Goal: Task Accomplishment & Management: Manage account settings

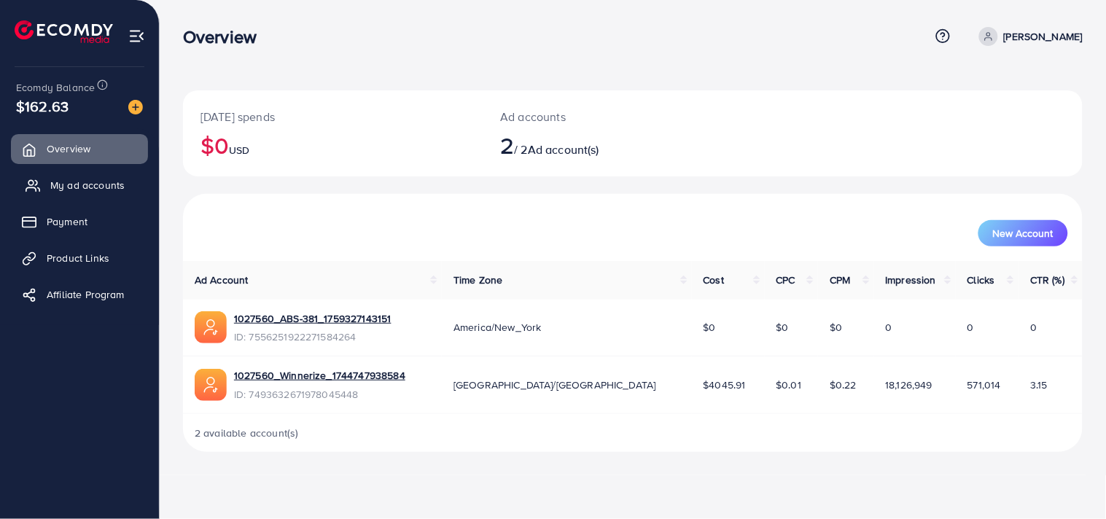
click at [103, 195] on link "My ad accounts" at bounding box center [79, 185] width 137 height 29
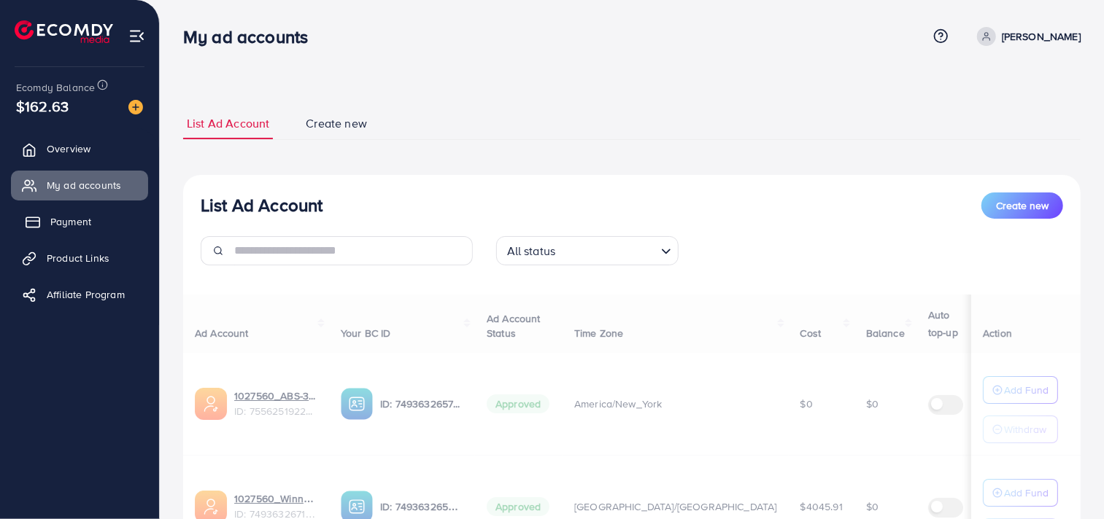
click at [86, 214] on span "Payment" at bounding box center [70, 221] width 41 height 15
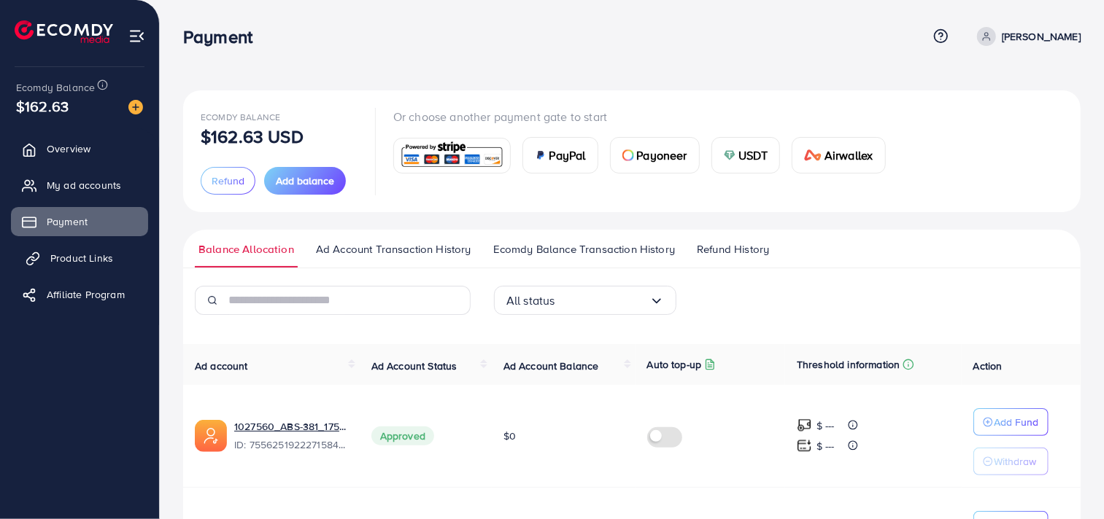
click at [92, 258] on span "Product Links" at bounding box center [81, 258] width 63 height 15
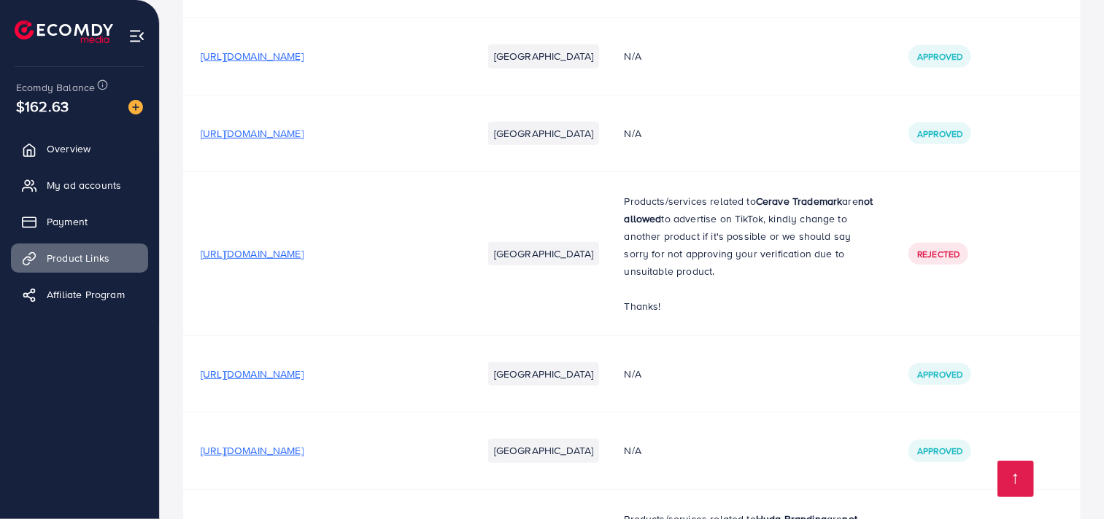
scroll to position [17009, 0]
click at [303, 262] on span "[URL][DOMAIN_NAME]" at bounding box center [252, 254] width 103 height 15
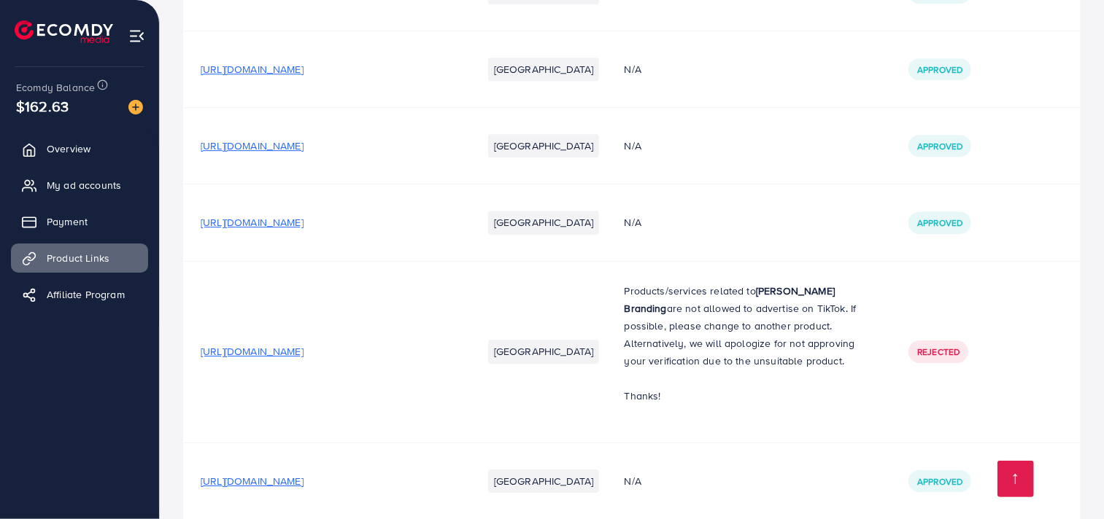
scroll to position [15925, 0]
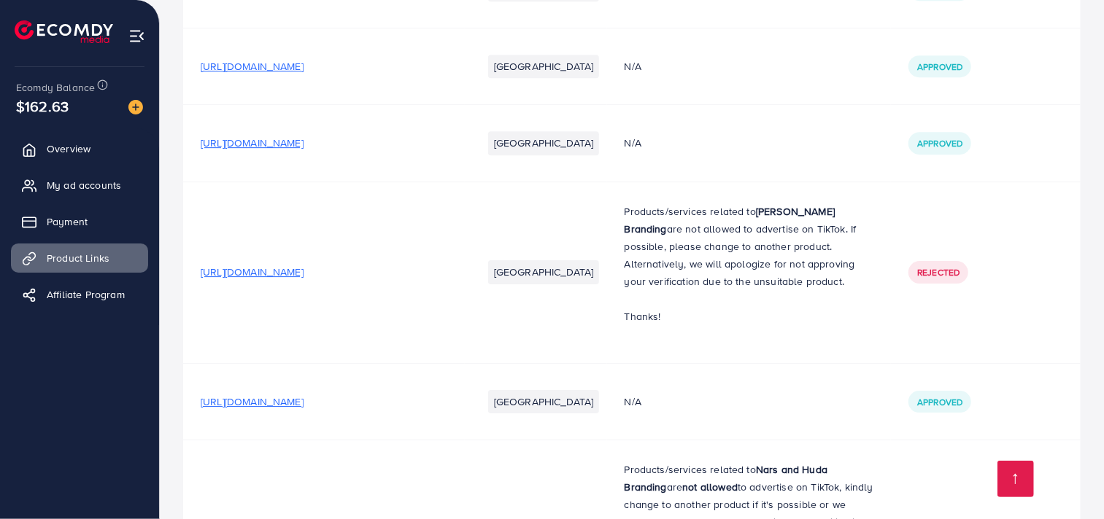
click at [303, 266] on span "[URL][DOMAIN_NAME]" at bounding box center [252, 272] width 103 height 15
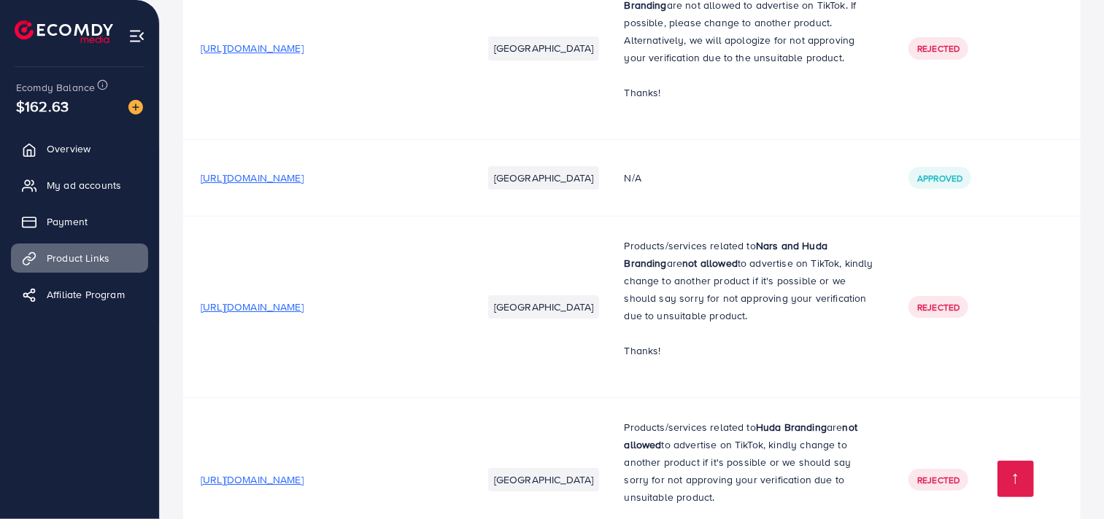
scroll to position [16149, 0]
click at [303, 311] on span "[URL][DOMAIN_NAME]" at bounding box center [252, 306] width 103 height 15
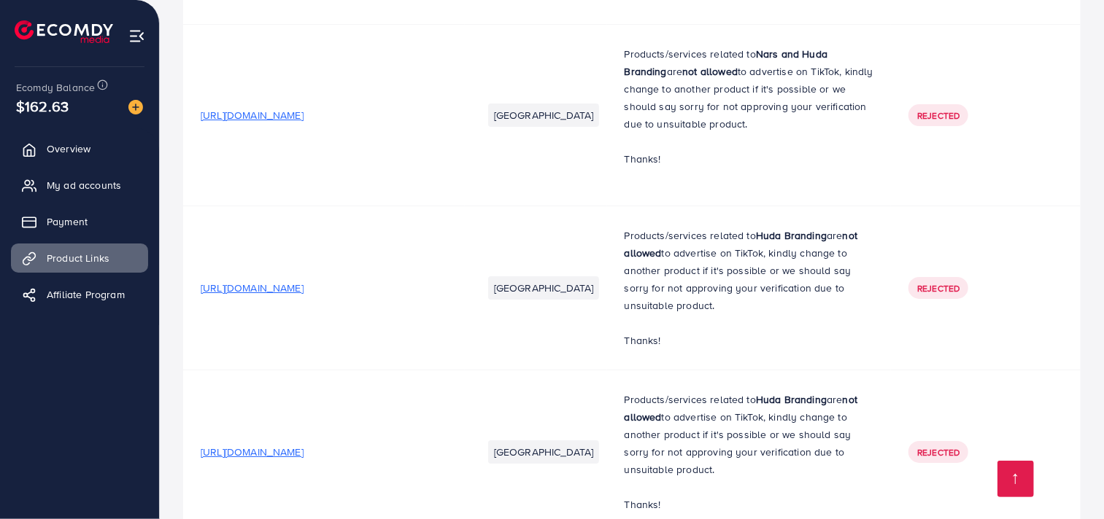
scroll to position [16342, 0]
click at [303, 287] on span "[URL][DOMAIN_NAME]" at bounding box center [252, 286] width 103 height 15
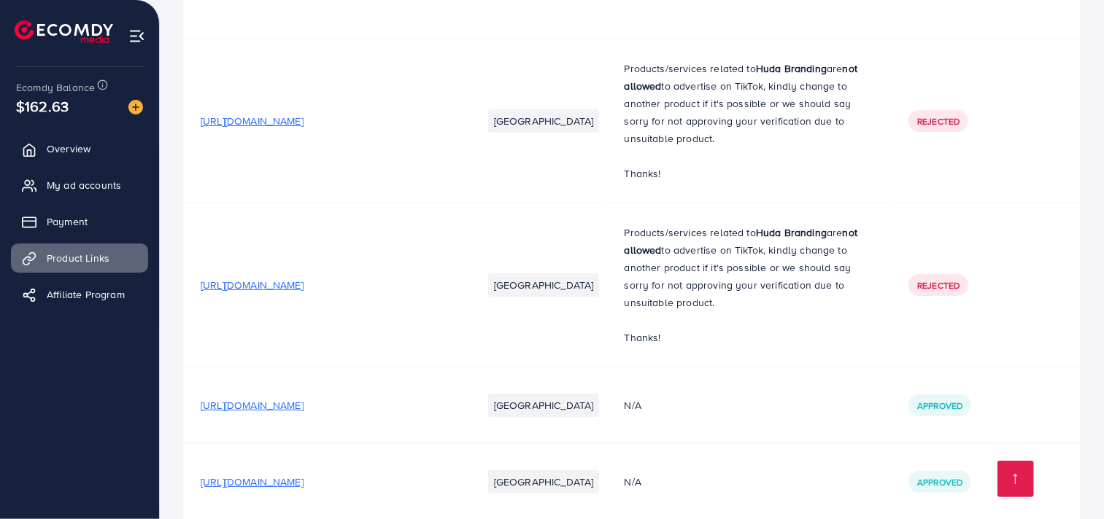
scroll to position [16511, 0]
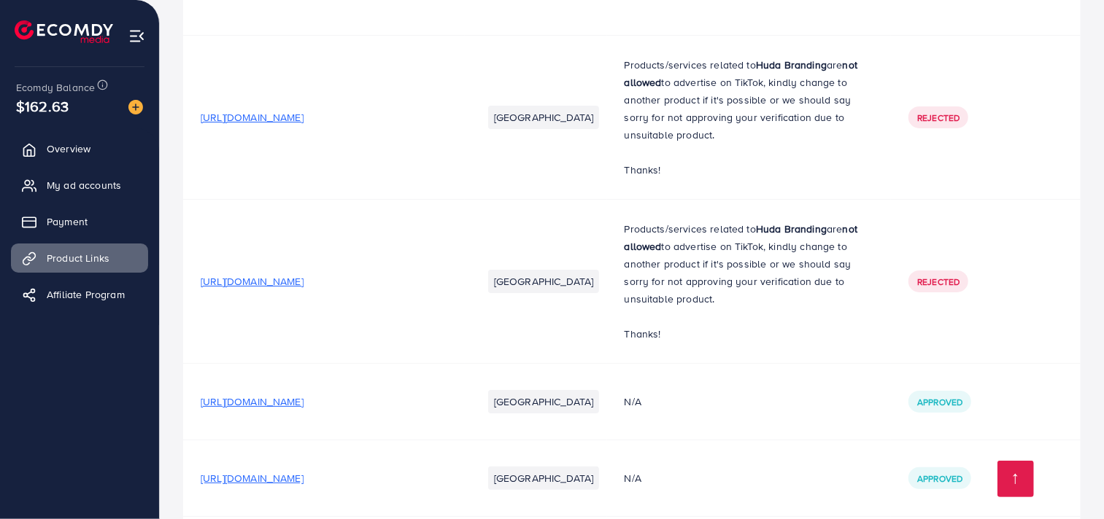
click at [303, 285] on span "[URL][DOMAIN_NAME]" at bounding box center [252, 281] width 103 height 15
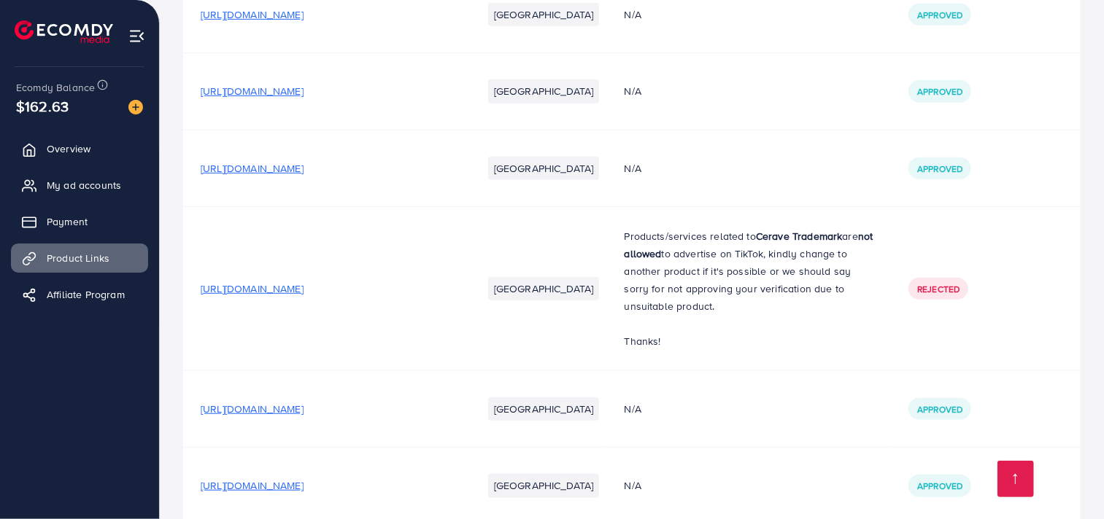
scroll to position [16976, 0]
drag, startPoint x: 449, startPoint y: 287, endPoint x: 292, endPoint y: 284, distance: 156.8
click at [292, 284] on span "[URL][DOMAIN_NAME]" at bounding box center [252, 287] width 103 height 15
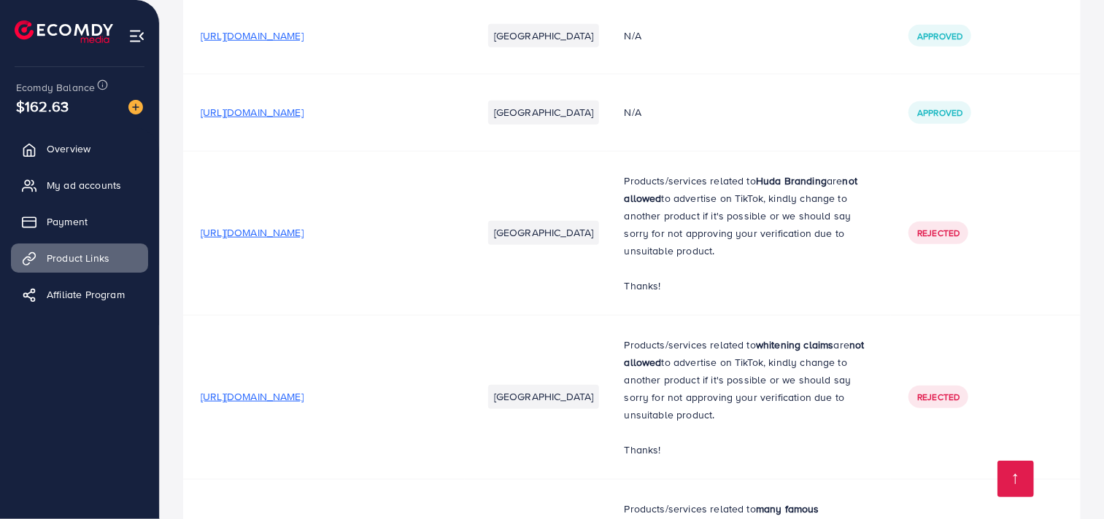
scroll to position [17349, 0]
click at [303, 236] on span "[URL][DOMAIN_NAME]" at bounding box center [252, 232] width 103 height 15
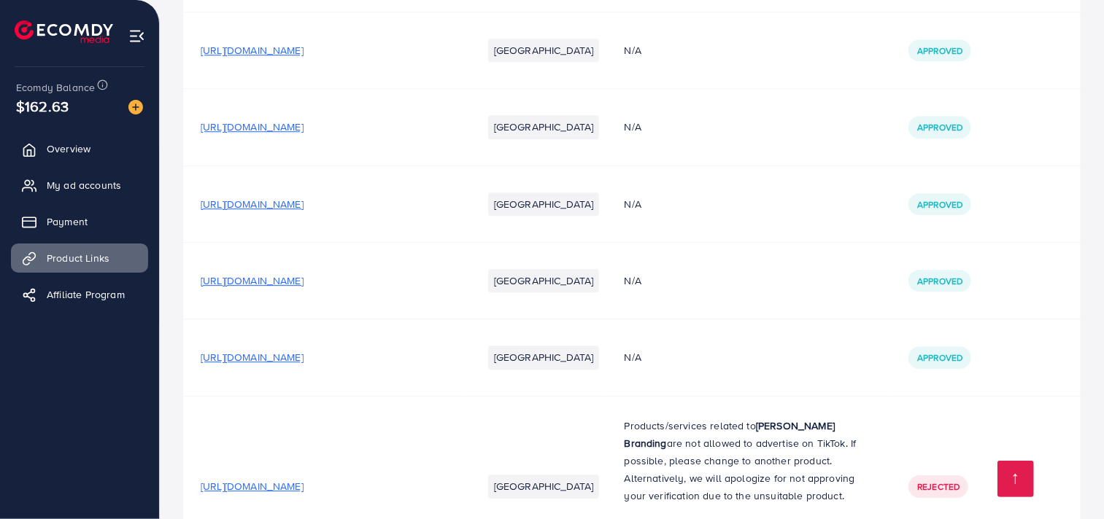
scroll to position [15722, 0]
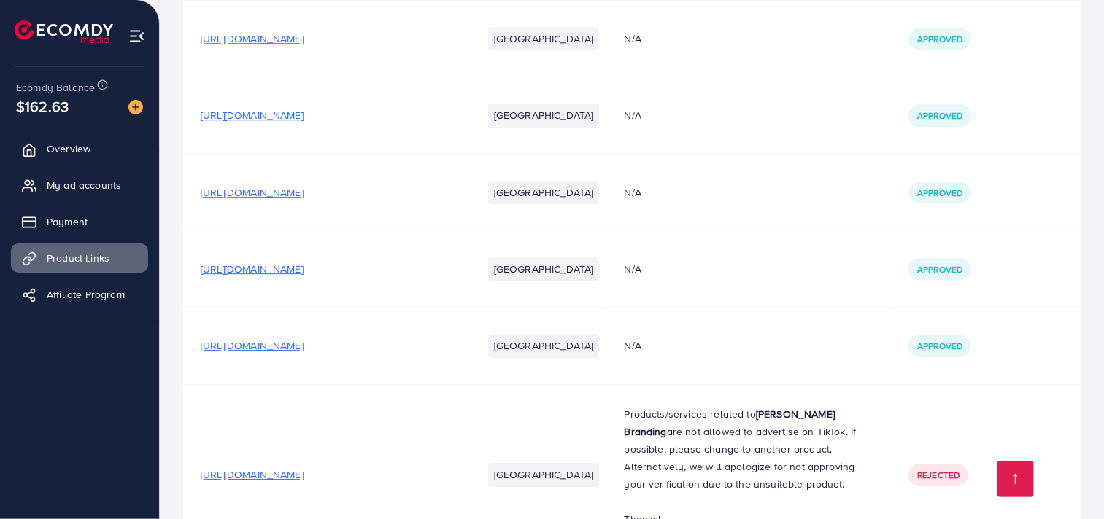
click at [303, 123] on span "[URL][DOMAIN_NAME]" at bounding box center [252, 115] width 103 height 15
click at [303, 193] on span "[URL][DOMAIN_NAME]" at bounding box center [252, 192] width 103 height 15
click at [303, 274] on span "[URL][DOMAIN_NAME]" at bounding box center [252, 269] width 103 height 15
click at [303, 348] on span "[URL][DOMAIN_NAME]" at bounding box center [252, 345] width 103 height 15
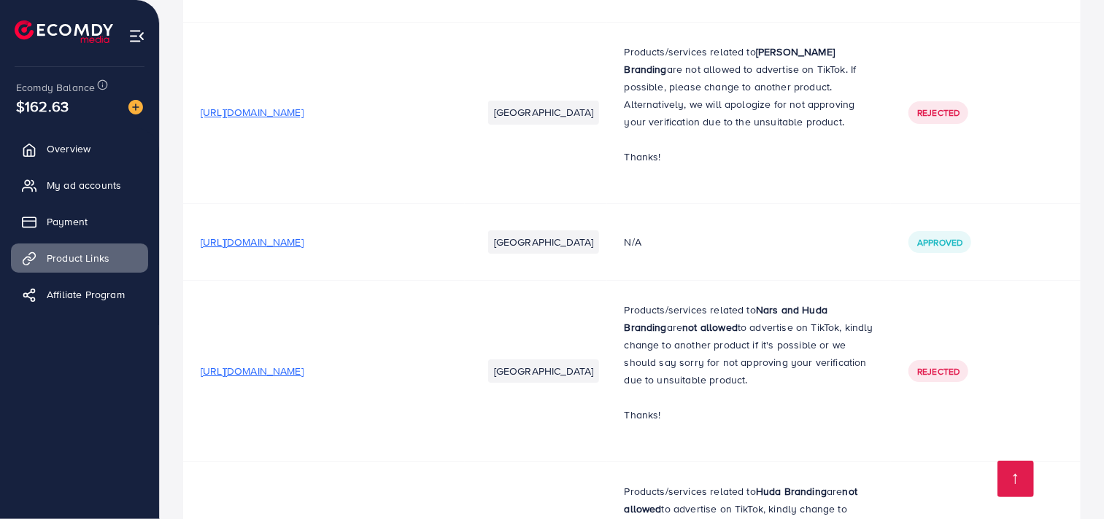
scroll to position [16085, 0]
click at [303, 242] on span "[URL][DOMAIN_NAME]" at bounding box center [252, 241] width 103 height 15
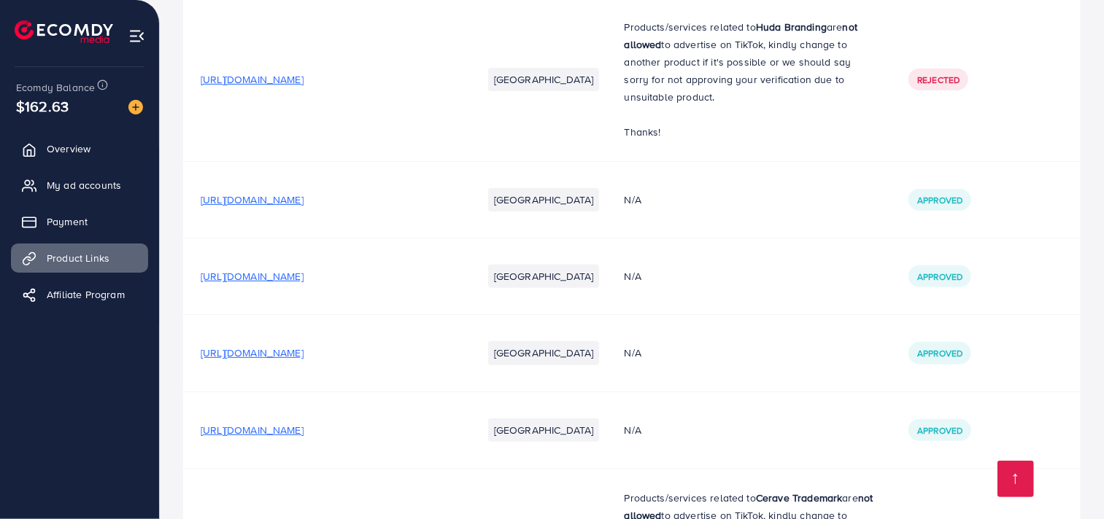
scroll to position [16714, 0]
click at [303, 199] on span "[URL][DOMAIN_NAME]" at bounding box center [252, 199] width 103 height 15
click at [433, 289] on td "[URL][DOMAIN_NAME]" at bounding box center [324, 276] width 282 height 77
click at [433, 288] on td "[URL][DOMAIN_NAME]" at bounding box center [324, 276] width 282 height 77
click at [303, 279] on span "[URL][DOMAIN_NAME]" at bounding box center [252, 275] width 103 height 15
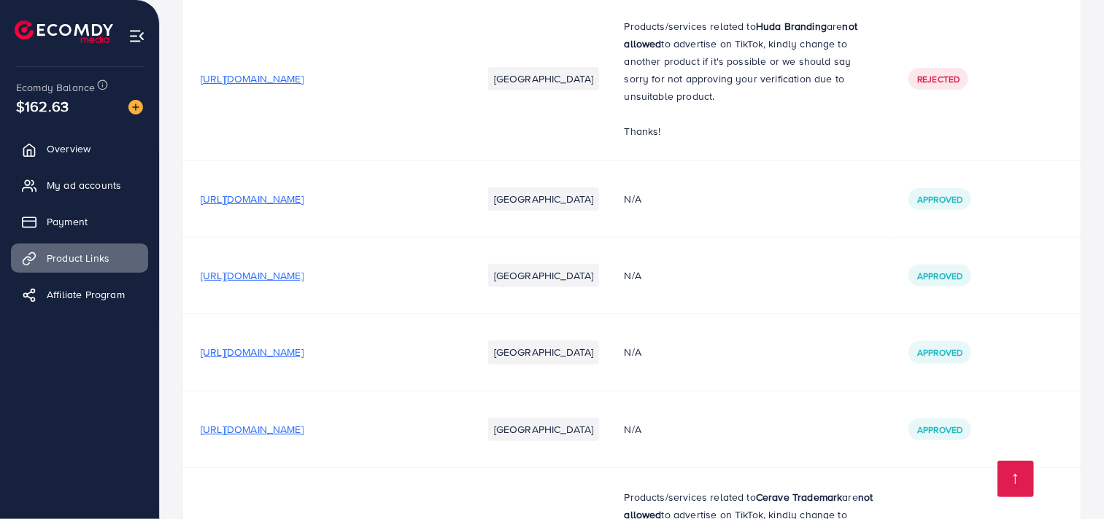
click at [303, 354] on span "[URL][DOMAIN_NAME]" at bounding box center [252, 352] width 103 height 15
click at [303, 434] on span "[URL][DOMAIN_NAME]" at bounding box center [252, 429] width 103 height 15
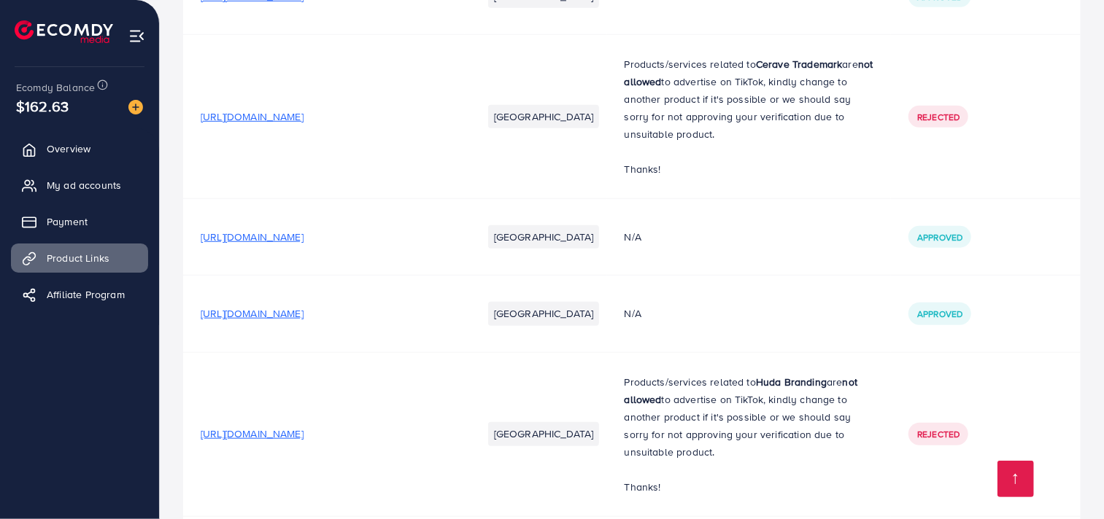
scroll to position [17193, 0]
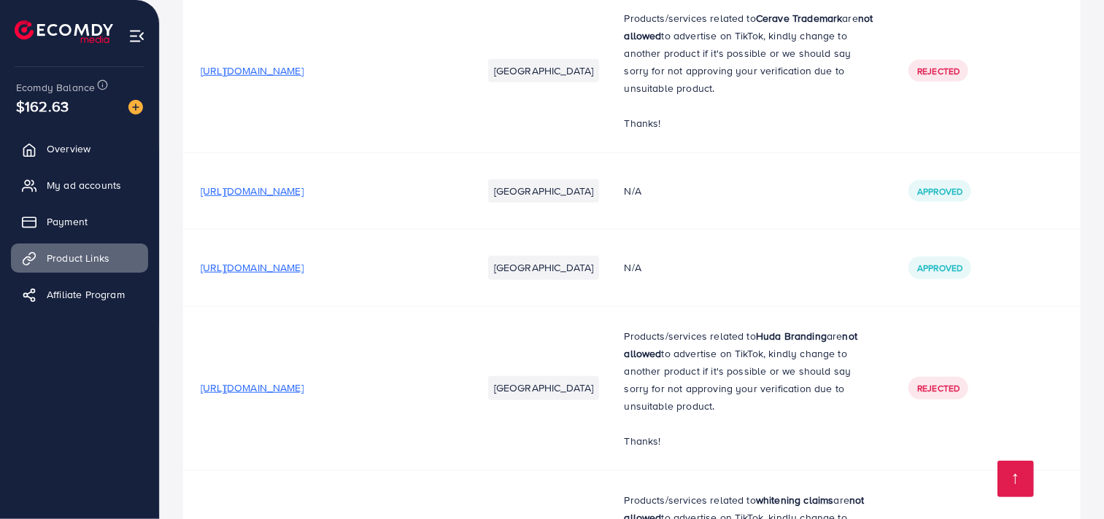
click at [303, 191] on span "[URL][DOMAIN_NAME]" at bounding box center [252, 191] width 103 height 15
click at [303, 272] on span "[URL][DOMAIN_NAME]" at bounding box center [252, 267] width 103 height 15
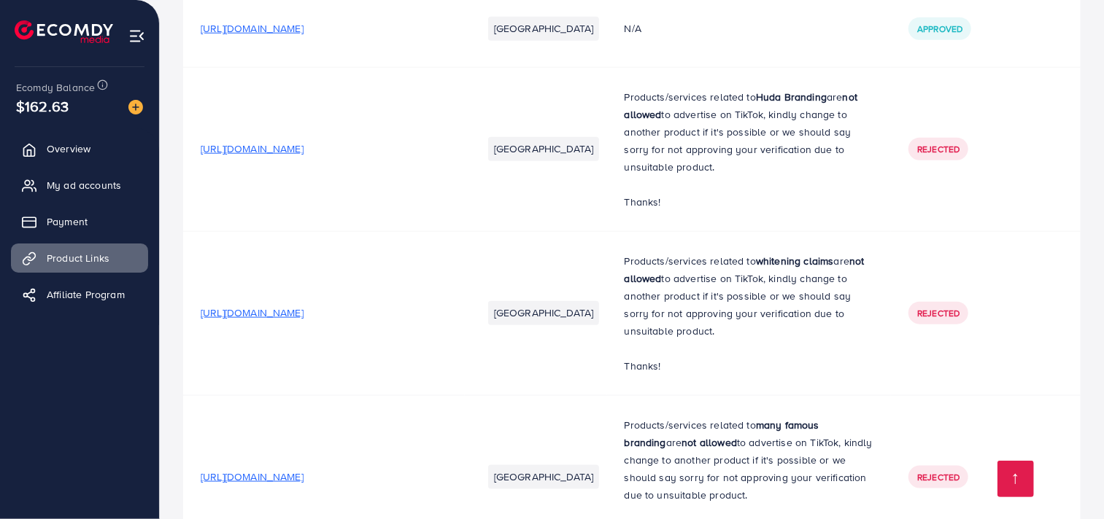
scroll to position [17541, 0]
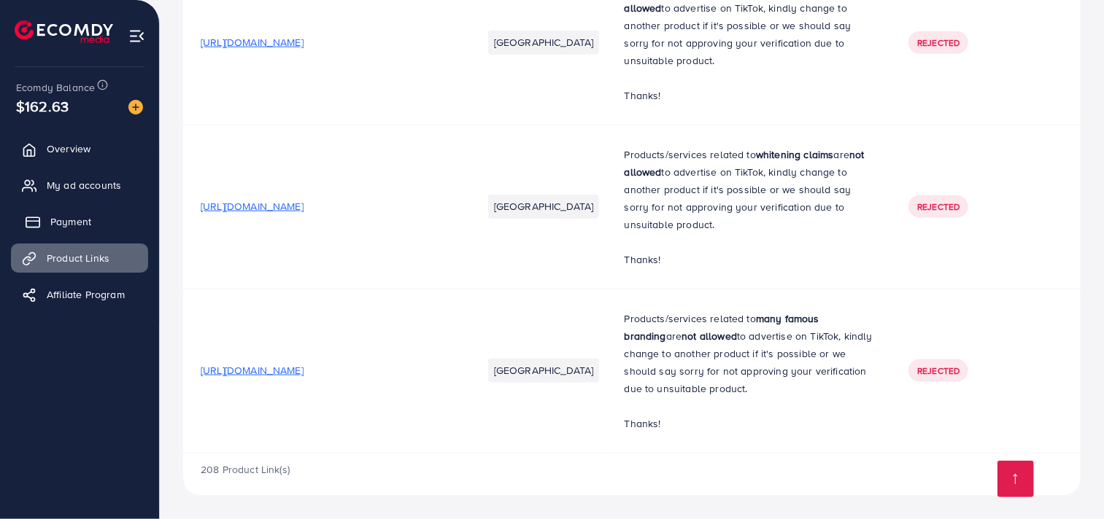
click at [86, 216] on span "Payment" at bounding box center [70, 221] width 41 height 15
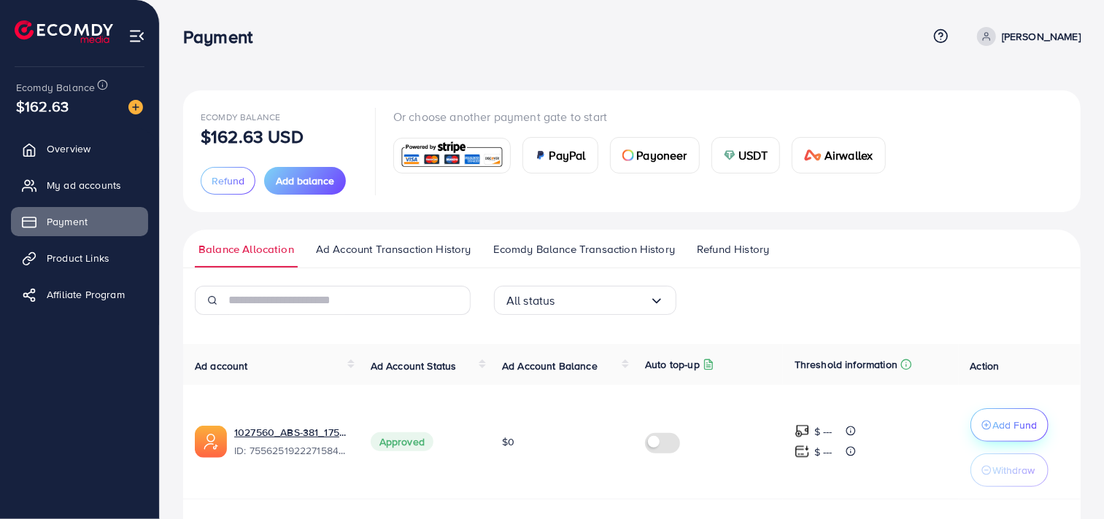
click at [1020, 433] on p "Add Fund" at bounding box center [1015, 425] width 44 height 18
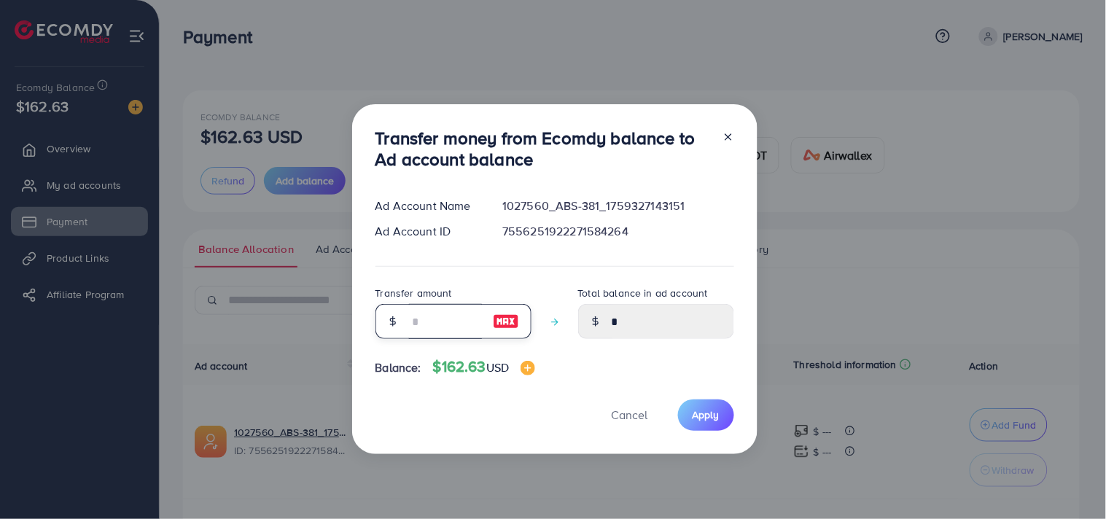
click at [430, 312] on input "number" at bounding box center [445, 321] width 73 height 35
type input "*"
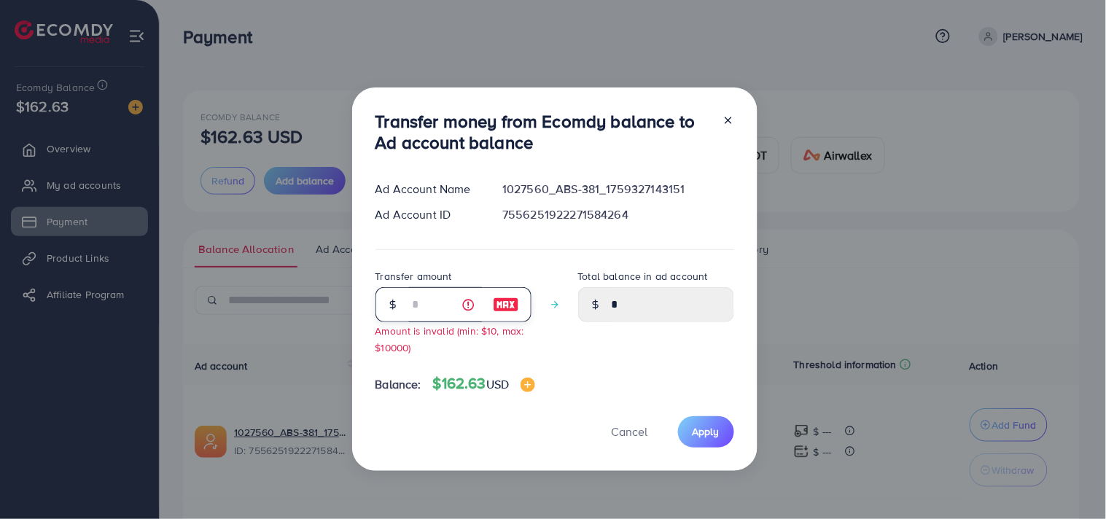
type input "****"
type input "**"
type input "*****"
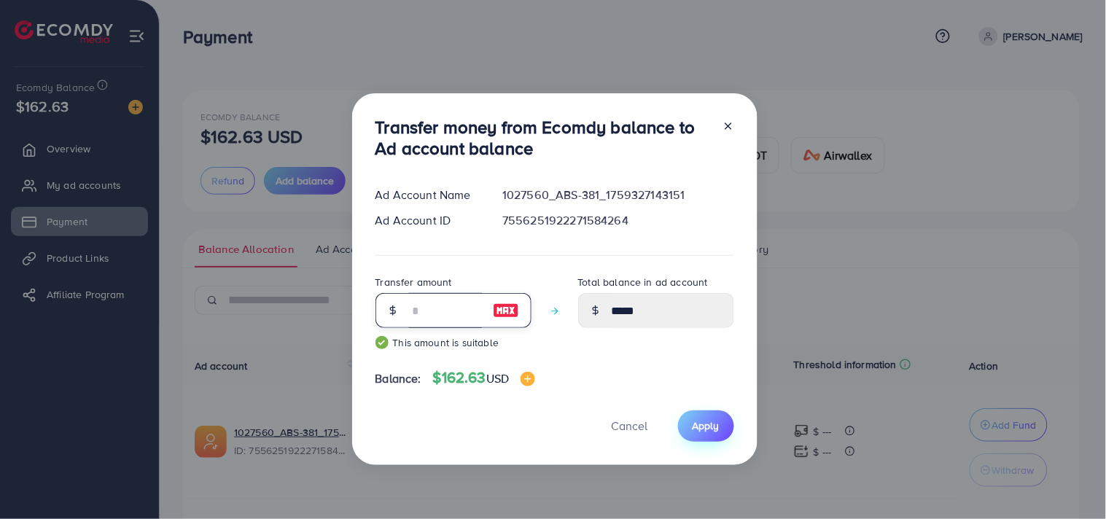
type input "**"
click at [708, 435] on button "Apply" at bounding box center [706, 426] width 56 height 31
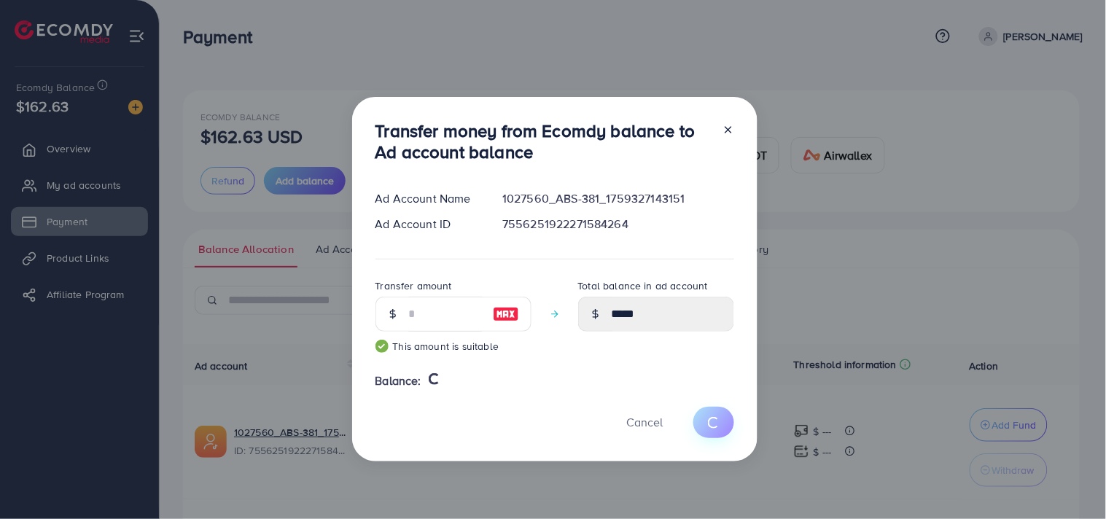
type input "*"
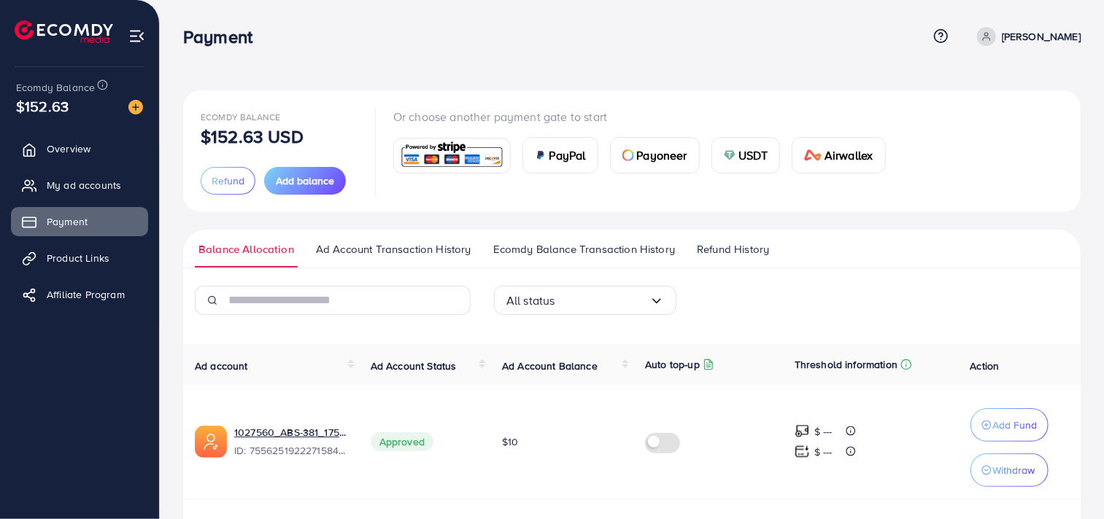
click at [557, 357] on th "Ad Account Balance" at bounding box center [561, 364] width 143 height 41
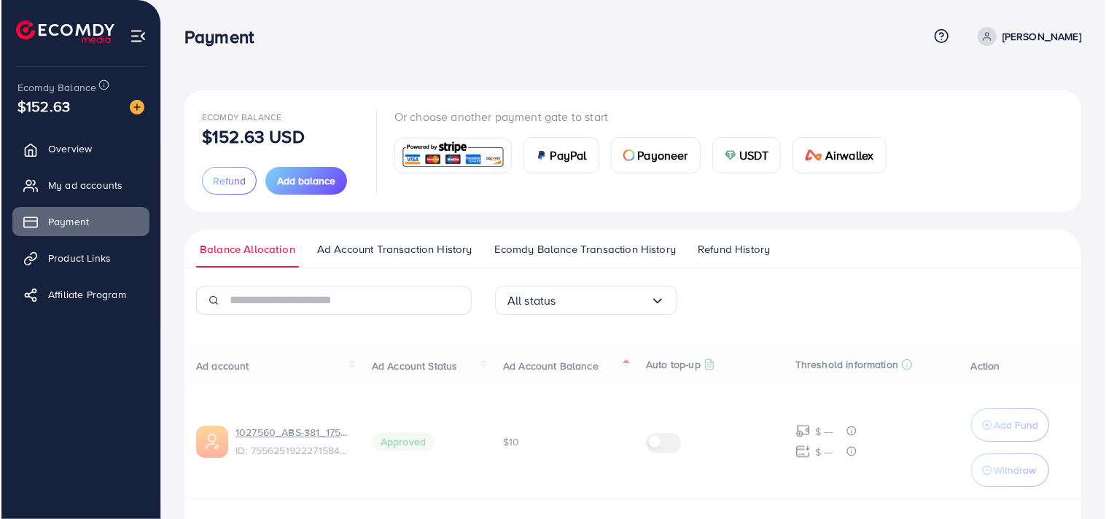
scroll to position [156, 0]
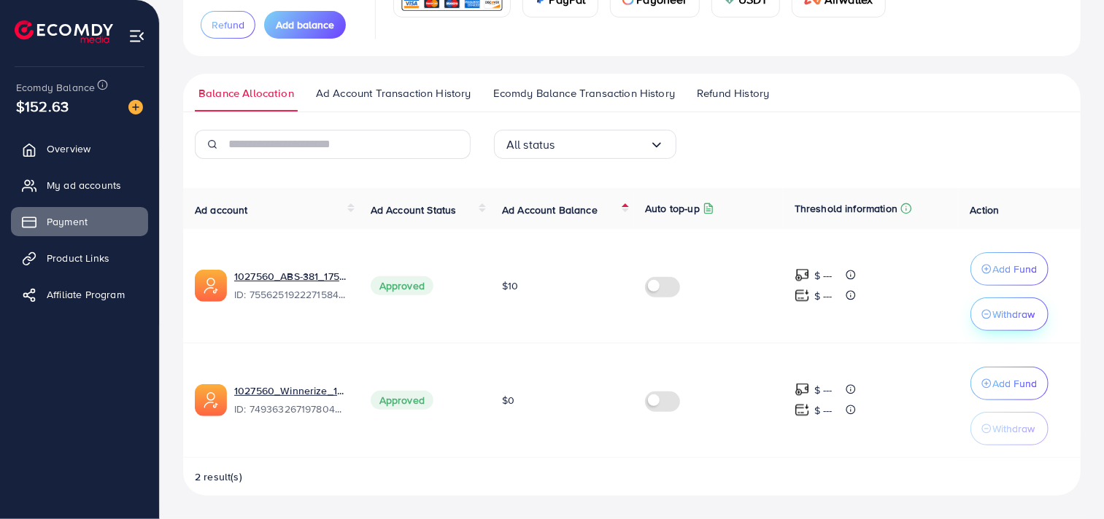
click at [1003, 315] on p "Withdraw" at bounding box center [1014, 315] width 42 height 18
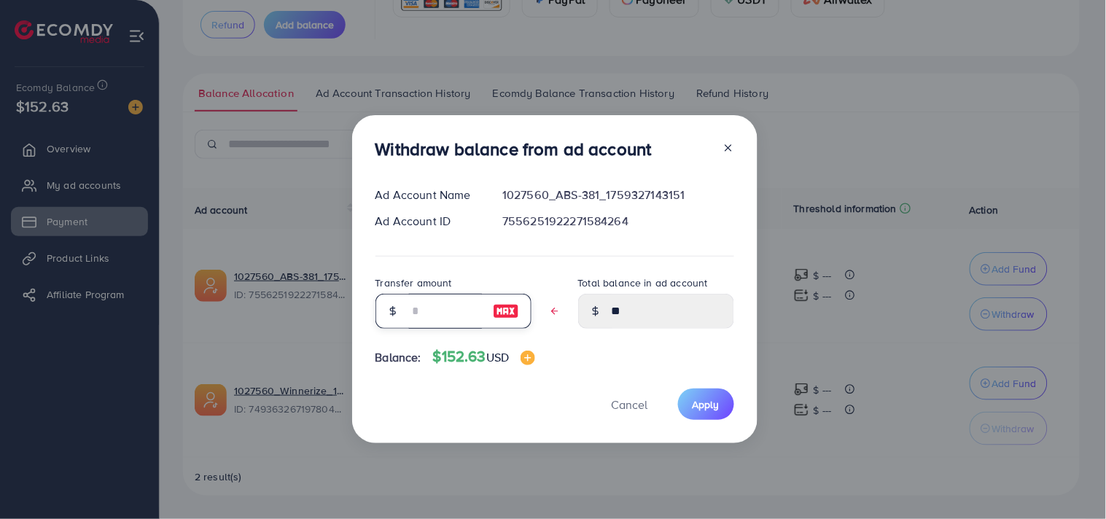
click at [445, 314] on input "text" at bounding box center [445, 311] width 73 height 35
type input "*"
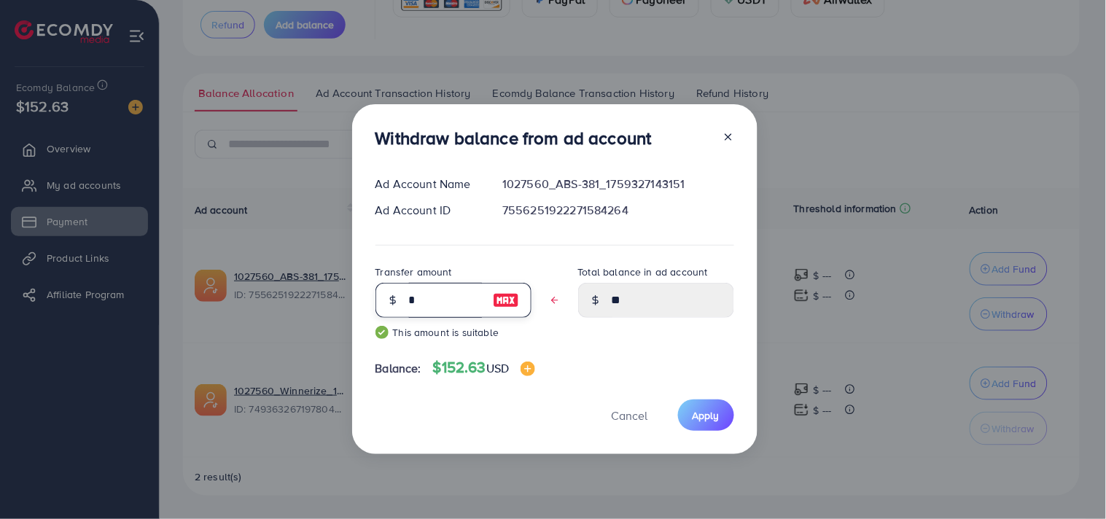
type input "****"
type input "**"
type input "****"
type input "**"
click at [718, 423] on button "Apply" at bounding box center [706, 415] width 56 height 31
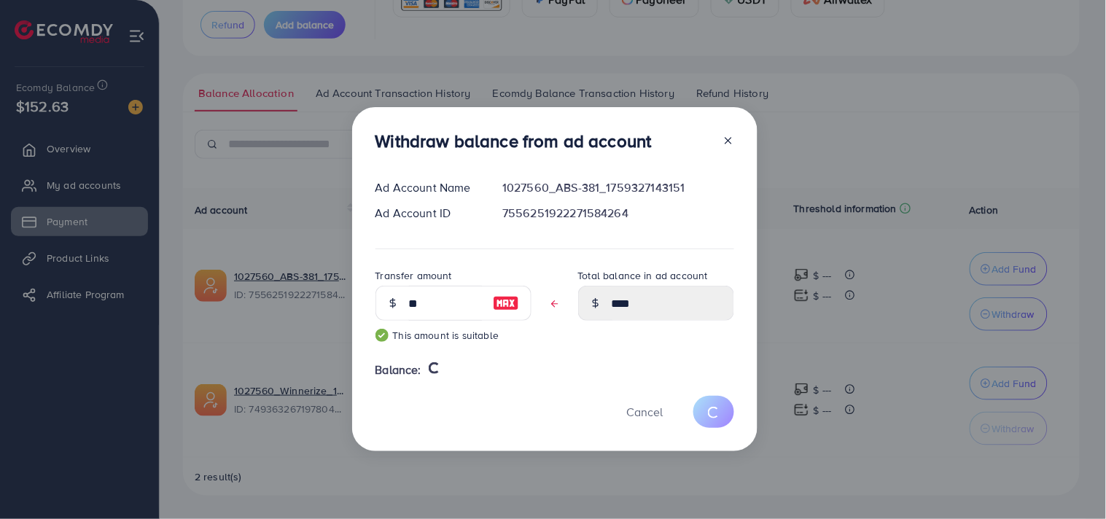
type input "**"
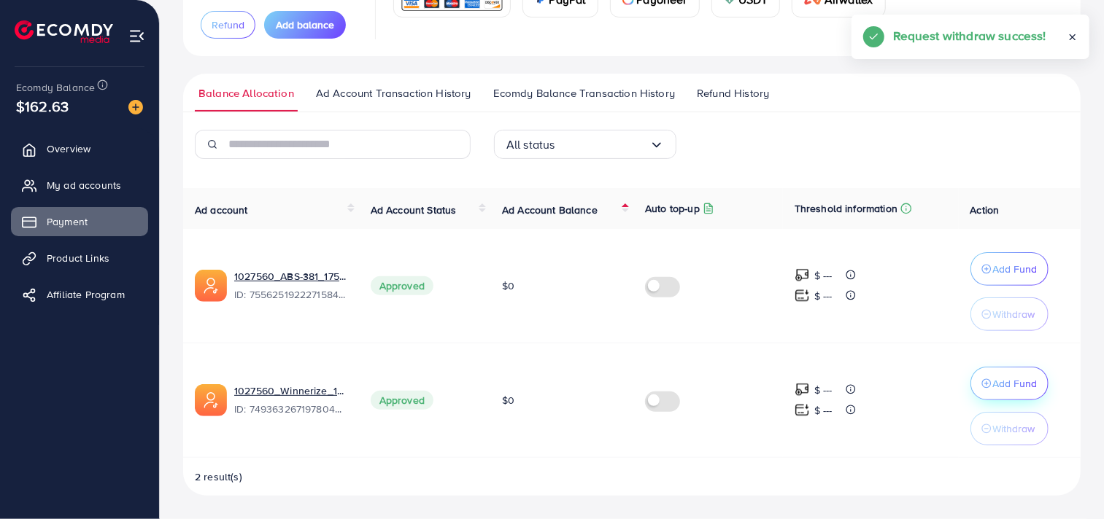
click at [988, 379] on icon "button" at bounding box center [986, 384] width 10 height 10
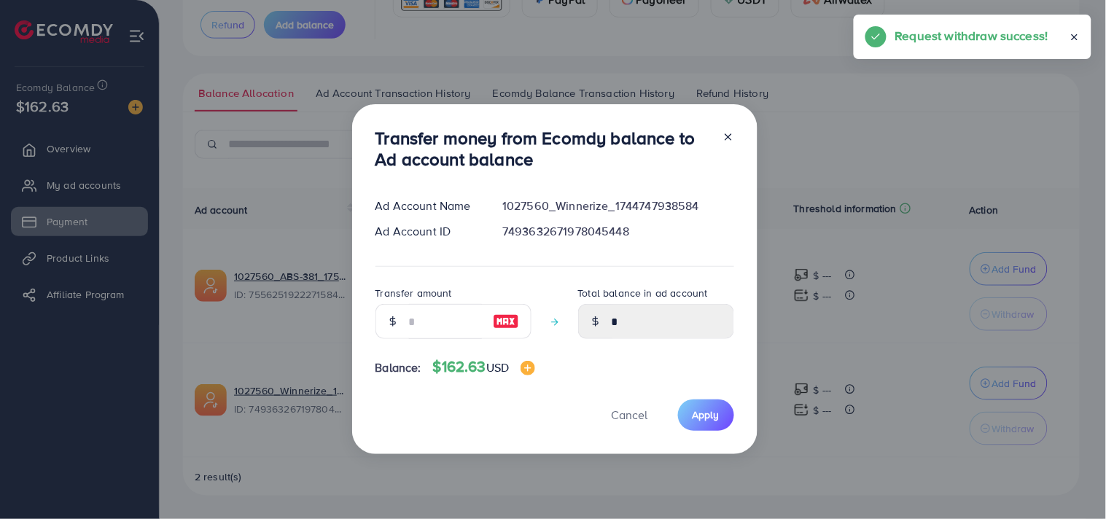
click at [481, 328] on div at bounding box center [506, 321] width 50 height 35
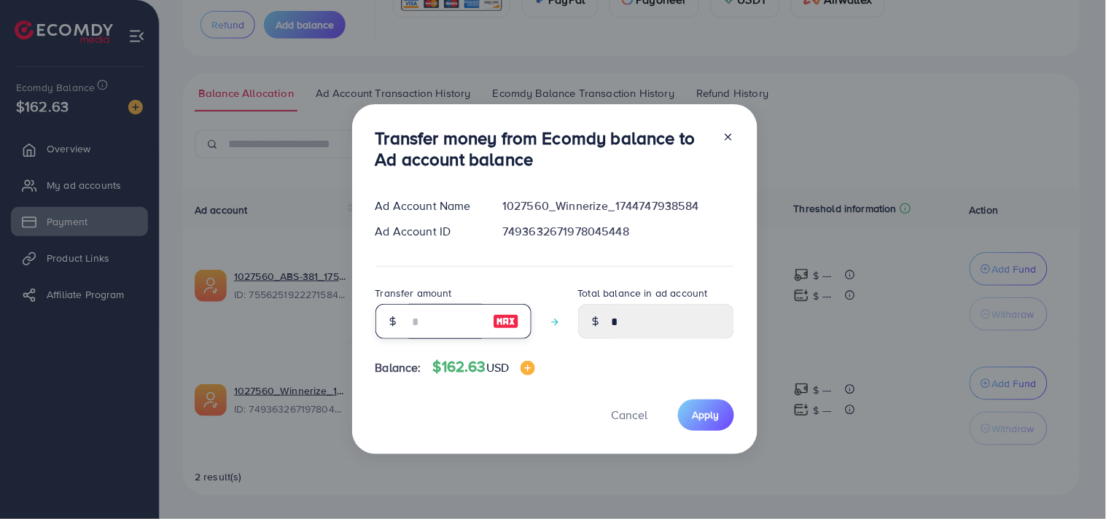
click at [422, 323] on input "number" at bounding box center [445, 321] width 73 height 35
type input "*"
type input "****"
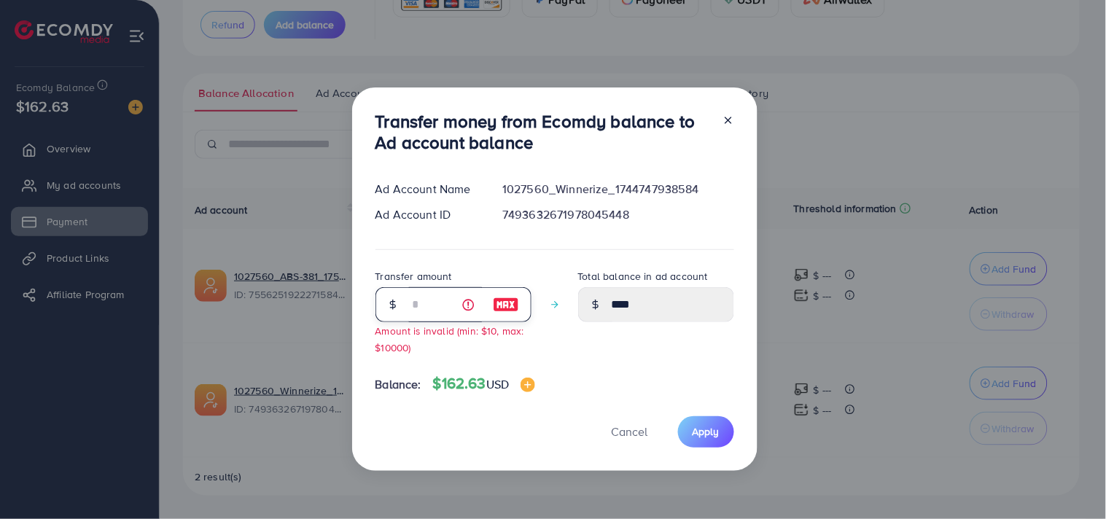
type input "**"
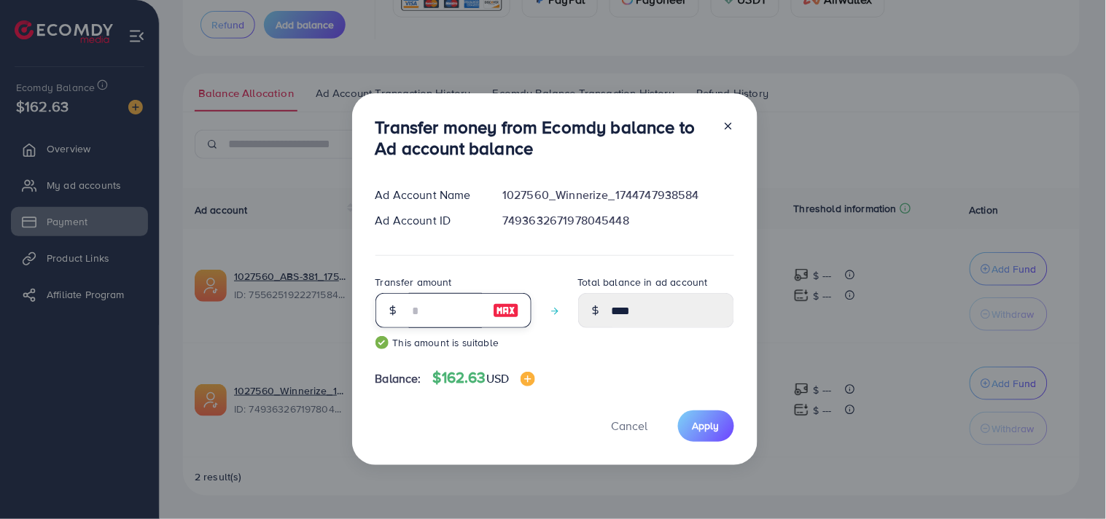
type input "*****"
type input "**"
click at [707, 429] on span "Apply" at bounding box center [706, 426] width 27 height 15
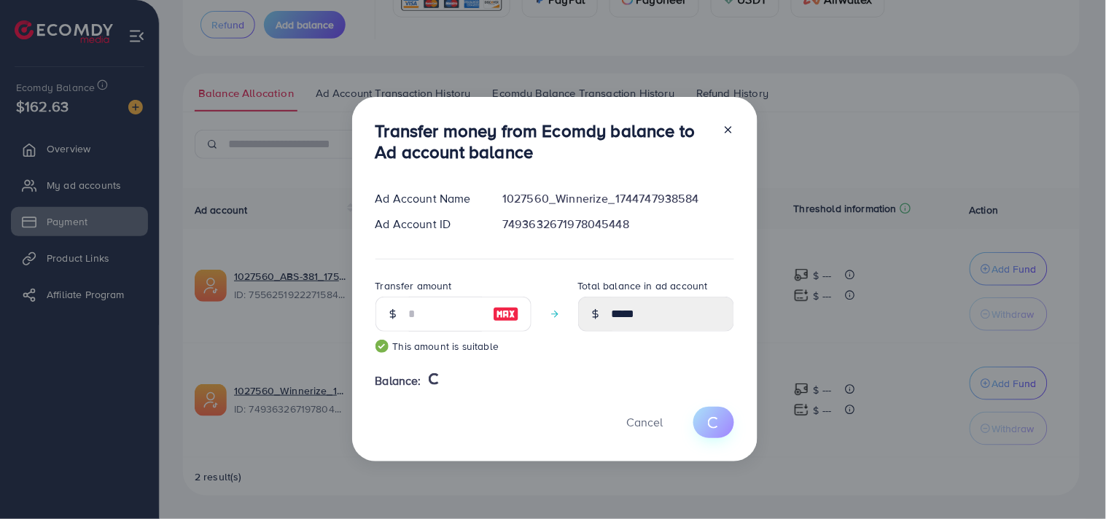
type input "*"
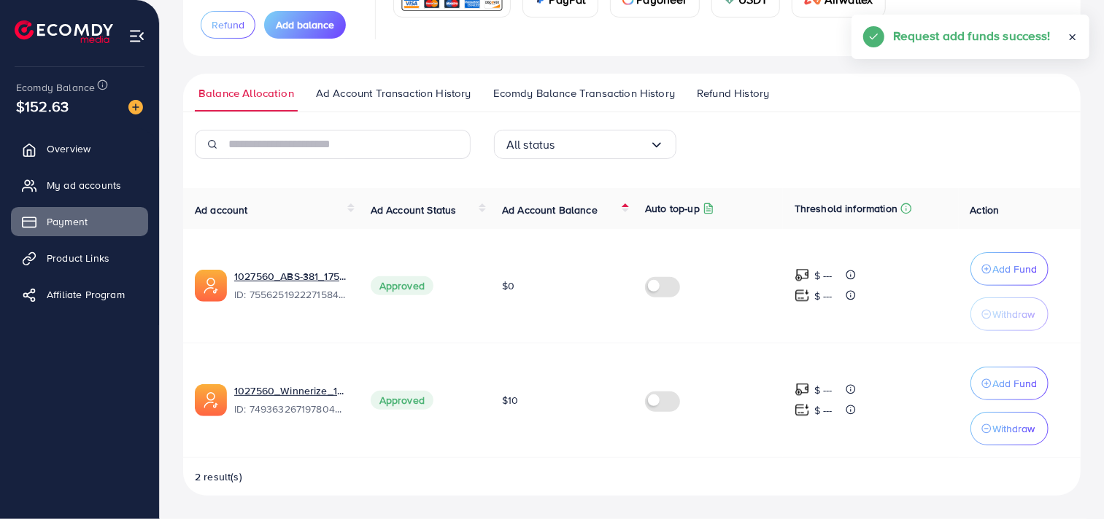
scroll to position [152, 0]
